Goal: Information Seeking & Learning: Check status

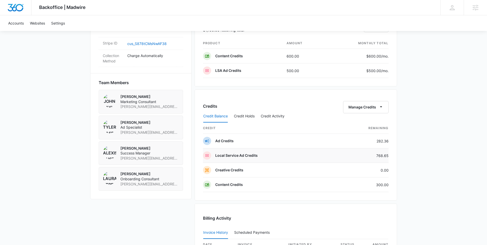
scroll to position [320, 0]
drag, startPoint x: 377, startPoint y: 155, endPoint x: 388, endPoint y: 155, distance: 11.3
click at [388, 155] on div "Credits Manage Credits Credit Balance Credit Holds Credit Activity credit Remai…" at bounding box center [295, 145] width 202 height 111
click at [417, 148] on div "Backoffice | Madwire Apps Settings AA [PERSON_NAME] [PERSON_NAME][EMAIL_ADDRESS…" at bounding box center [243, 31] width 487 height 703
drag, startPoint x: 379, startPoint y: 154, endPoint x: 395, endPoint y: 154, distance: 16.1
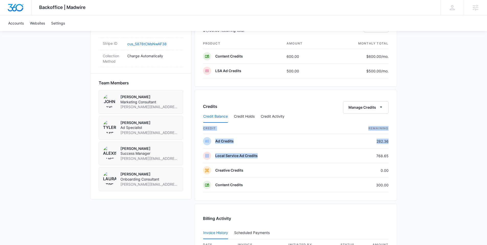
click at [395, 154] on div "Credits Manage Credits Credit Balance Credit Holds Credit Activity credit Remai…" at bounding box center [295, 145] width 202 height 111
click at [414, 150] on div "Backoffice | Madwire Apps Settings AA [PERSON_NAME] [PERSON_NAME][EMAIL_ADDRESS…" at bounding box center [243, 31] width 487 height 703
drag, startPoint x: 376, startPoint y: 156, endPoint x: 391, endPoint y: 155, distance: 15.6
click at [391, 155] on div "Credits Manage Credits Credit Balance Credit Holds Credit Activity credit Remai…" at bounding box center [295, 145] width 202 height 111
click at [398, 154] on div "Backoffice | Madwire Apps Settings AA [PERSON_NAME] [PERSON_NAME][EMAIL_ADDRESS…" at bounding box center [243, 31] width 487 height 703
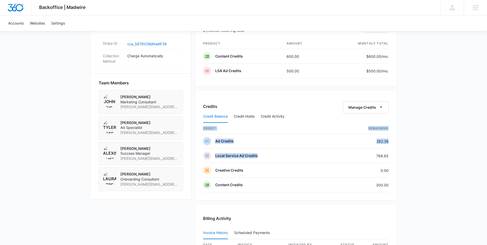
drag, startPoint x: 375, startPoint y: 156, endPoint x: 392, endPoint y: 156, distance: 16.9
click at [392, 156] on div "Credits Manage Credits Credit Balance Credit Holds Credit Activity credit Remai…" at bounding box center [295, 145] width 202 height 111
drag, startPoint x: 376, startPoint y: 156, endPoint x: 389, endPoint y: 155, distance: 12.3
click at [389, 155] on div "Credits Manage Credits Credit Balance Credit Holds Credit Activity credit Remai…" at bounding box center [295, 145] width 202 height 111
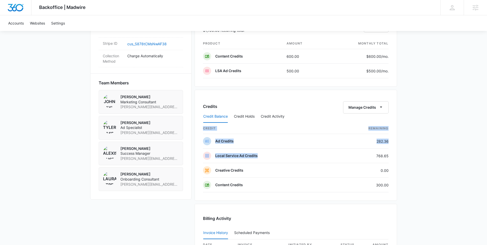
click at [391, 155] on div "Credits Manage Credits Credit Balance Credit Holds Credit Activity credit Remai…" at bounding box center [295, 145] width 202 height 111
click at [379, 156] on td "768.65" at bounding box center [361, 155] width 54 height 15
drag, startPoint x: 376, startPoint y: 156, endPoint x: 391, endPoint y: 155, distance: 15.1
click at [391, 156] on div "Credits Manage Credits Credit Balance Credit Holds Credit Activity credit Remai…" at bounding box center [295, 145] width 202 height 111
click at [389, 155] on div "Credits Manage Credits Credit Balance Credit Holds Credit Activity credit Remai…" at bounding box center [295, 145] width 202 height 111
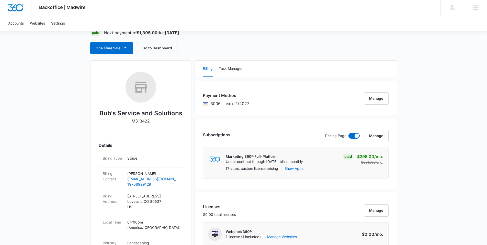
scroll to position [0, 0]
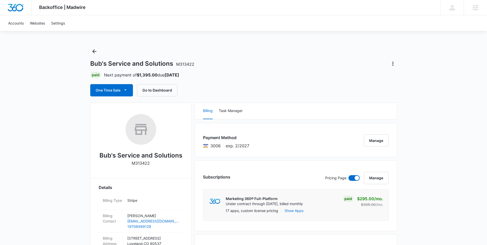
drag, startPoint x: 138, startPoint y: 74, endPoint x: 177, endPoint y: 74, distance: 38.6
click at [177, 74] on p "Next payment of $1,395.00 due [DATE]" at bounding box center [141, 75] width 75 height 6
drag, startPoint x: 183, startPoint y: 75, endPoint x: 124, endPoint y: 76, distance: 59.3
click at [124, 76] on div "Paid Next payment of $1,395.00 due [DATE]" at bounding box center [243, 75] width 307 height 6
click at [124, 76] on p "Next payment of $1,395.00 due [DATE]" at bounding box center [141, 75] width 75 height 6
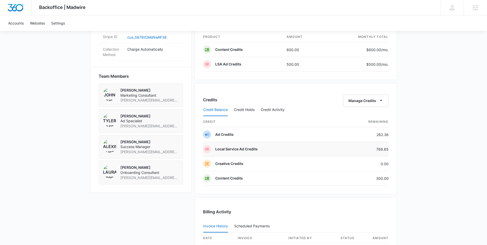
scroll to position [331, 0]
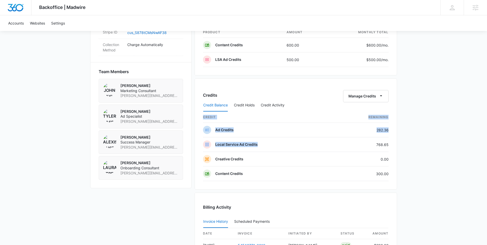
drag, startPoint x: 377, startPoint y: 145, endPoint x: 391, endPoint y: 147, distance: 13.4
click at [391, 147] on div "Credits Manage Credits Credit Balance Credit Holds Credit Activity credit Remai…" at bounding box center [295, 133] width 202 height 111
click at [404, 144] on div "Backoffice | Madwire Apps Settings AA [PERSON_NAME] [PERSON_NAME][EMAIL_ADDRESS…" at bounding box center [243, 20] width 487 height 703
drag, startPoint x: 377, startPoint y: 144, endPoint x: 390, endPoint y: 144, distance: 13.0
click at [390, 144] on div "Credits Manage Credits Credit Balance Credit Holds Credit Activity credit Remai…" at bounding box center [295, 133] width 202 height 111
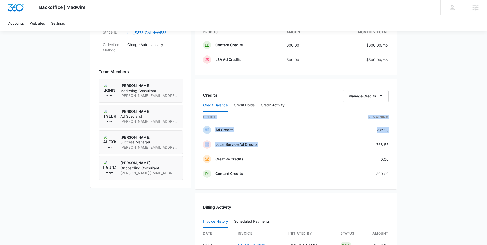
click at [390, 144] on div "Credits Manage Credits Credit Balance Credit Holds Credit Activity credit Remai…" at bounding box center [295, 133] width 202 height 111
drag, startPoint x: 376, startPoint y: 145, endPoint x: 391, endPoint y: 145, distance: 15.6
click at [391, 145] on div "Credits Manage Credits Credit Balance Credit Holds Credit Activity credit Remai…" at bounding box center [295, 133] width 202 height 111
click at [390, 145] on div "Credits Manage Credits Credit Balance Credit Holds Credit Activity credit Remai…" at bounding box center [295, 133] width 202 height 111
drag, startPoint x: 377, startPoint y: 145, endPoint x: 392, endPoint y: 147, distance: 14.7
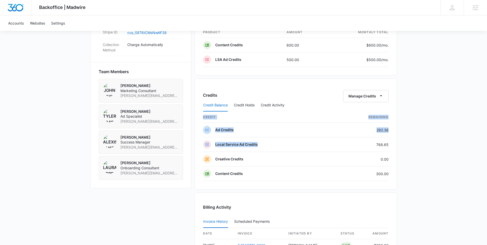
click at [392, 147] on div "Credits Manage Credits Credit Balance Credit Holds Credit Activity credit Remai…" at bounding box center [295, 133] width 202 height 111
click at [398, 143] on div "Backoffice | Madwire Apps Settings AA [PERSON_NAME] [PERSON_NAME][EMAIL_ADDRESS…" at bounding box center [243, 20] width 487 height 703
drag, startPoint x: 375, startPoint y: 144, endPoint x: 388, endPoint y: 144, distance: 12.8
click at [388, 144] on td "768.65" at bounding box center [361, 144] width 54 height 15
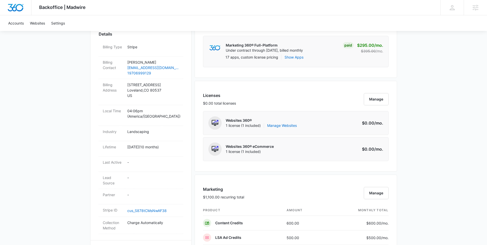
scroll to position [239, 0]
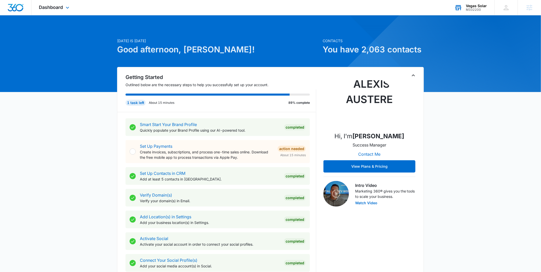
click at [487, 9] on div "Vegas Solar M332200 Your Accounts View All" at bounding box center [471, 7] width 48 height 15
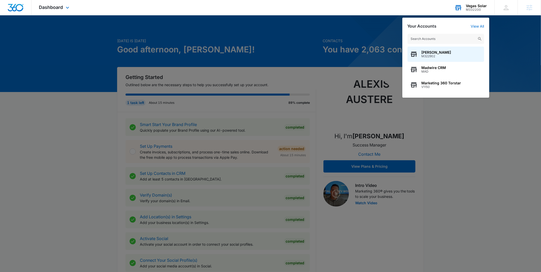
click at [454, 40] on input "text" at bounding box center [445, 39] width 77 height 10
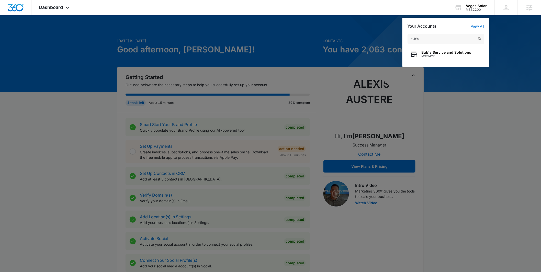
type input "bub's"
click at [435, 51] on span "Bub's Service and Solutions" at bounding box center [446, 52] width 50 height 4
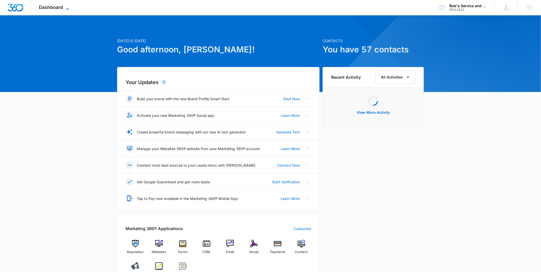
click at [46, 6] on span "Dashboard" at bounding box center [51, 7] width 24 height 5
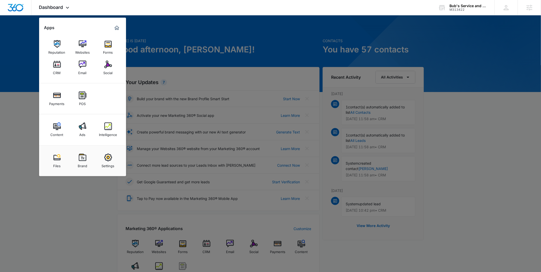
click at [80, 125] on img at bounding box center [83, 126] width 8 height 8
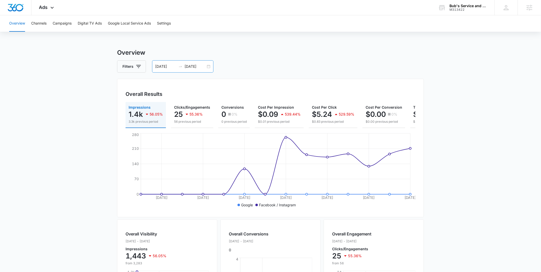
click at [207, 66] on div "08/20/2025 09/02/2025" at bounding box center [182, 66] width 61 height 12
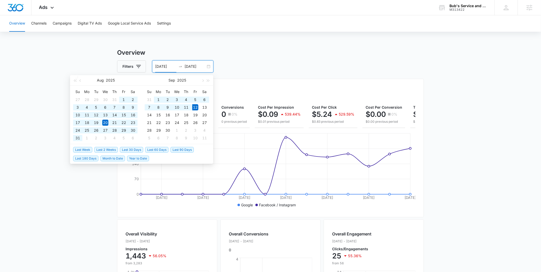
click at [89, 157] on span "Last 180 Days" at bounding box center [85, 159] width 25 height 6
type input "03/16/2025"
type input "[DATE]"
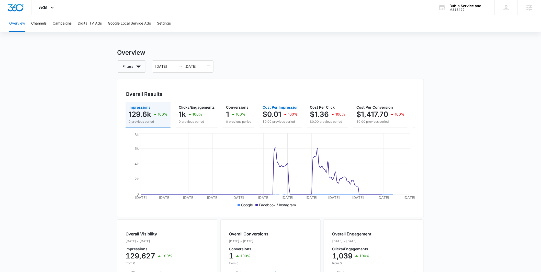
drag, startPoint x: 279, startPoint y: 122, endPoint x: 392, endPoint y: 129, distance: 113.4
click at [392, 128] on div "Impressions 129.6k 100% 0 previous period Clicks/Engagements 1k 100% 0 previous…" at bounding box center [270, 115] width 290 height 26
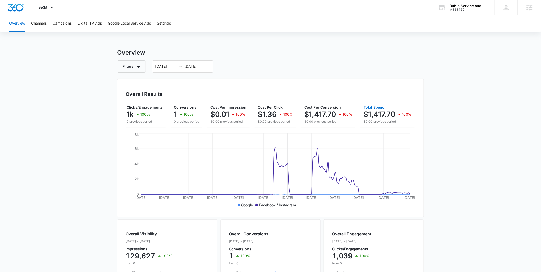
drag, startPoint x: 369, startPoint y: 127, endPoint x: 378, endPoint y: 127, distance: 8.2
click at [378, 127] on button "Total Spend $1,417.70 100% $0.00 previous period" at bounding box center [387, 115] width 54 height 26
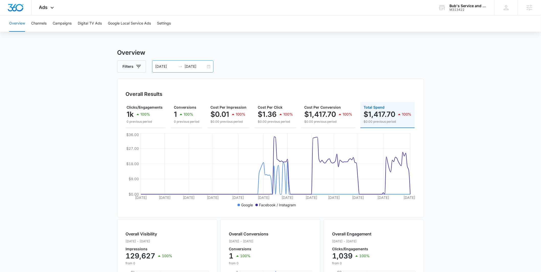
click at [206, 65] on div "03/16/2025 09/12/2025" at bounding box center [182, 66] width 61 height 12
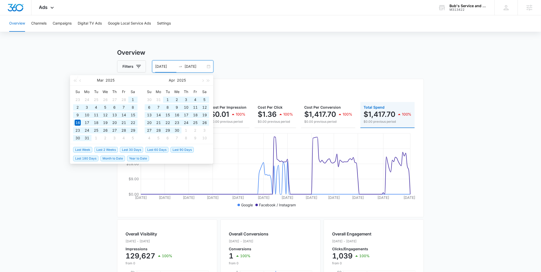
click at [140, 156] on span "Year to Date" at bounding box center [138, 159] width 22 height 6
type input "01/01/2025"
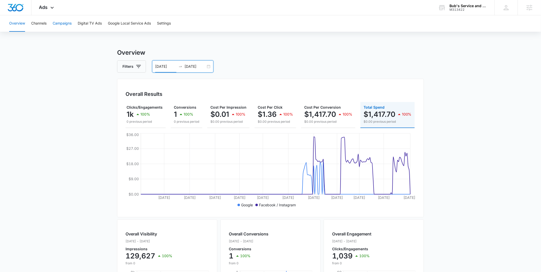
click at [65, 24] on button "Campaigns" at bounding box center [62, 23] width 19 height 16
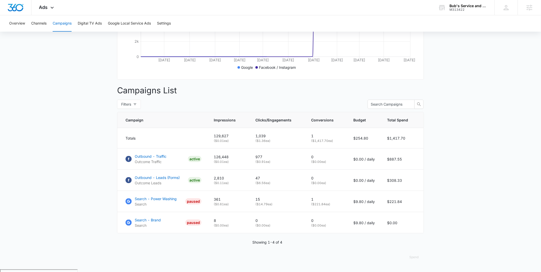
scroll to position [139, 0]
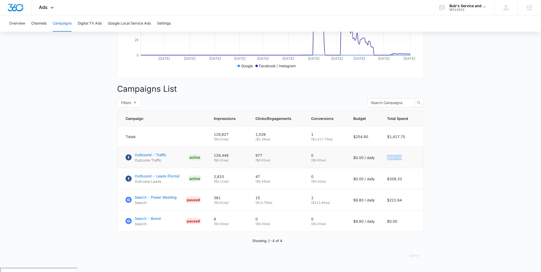
drag, startPoint x: 386, startPoint y: 160, endPoint x: 408, endPoint y: 165, distance: 21.8
click at [414, 160] on td "$887.55" at bounding box center [402, 157] width 43 height 21
drag, startPoint x: 388, startPoint y: 180, endPoint x: 414, endPoint y: 180, distance: 26.1
click at [414, 180] on td "$308.33" at bounding box center [402, 178] width 43 height 21
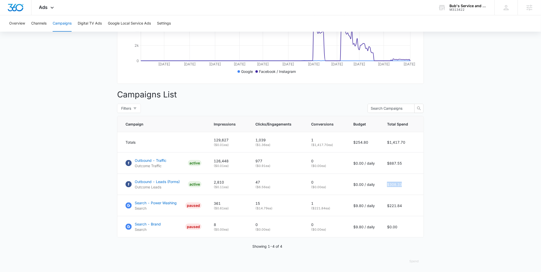
scroll to position [0, 0]
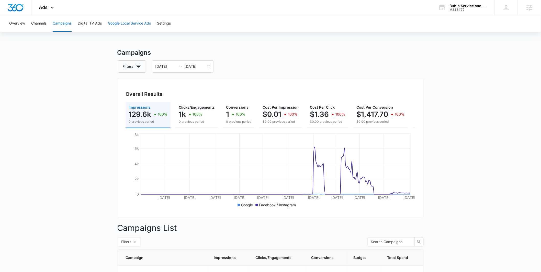
click at [122, 25] on button "Google Local Service Ads" at bounding box center [129, 23] width 43 height 16
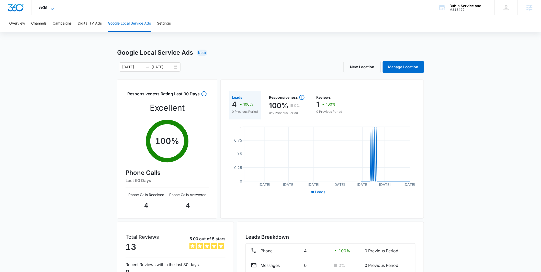
click at [50, 6] on icon at bounding box center [52, 9] width 6 height 6
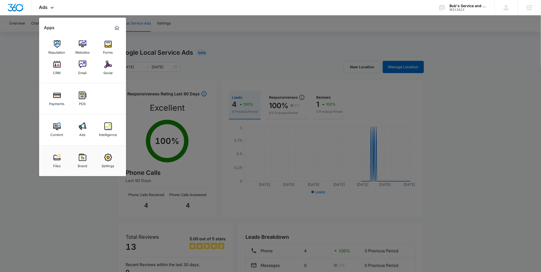
click at [30, 62] on div at bounding box center [270, 136] width 541 height 272
